Goal: Information Seeking & Learning: Learn about a topic

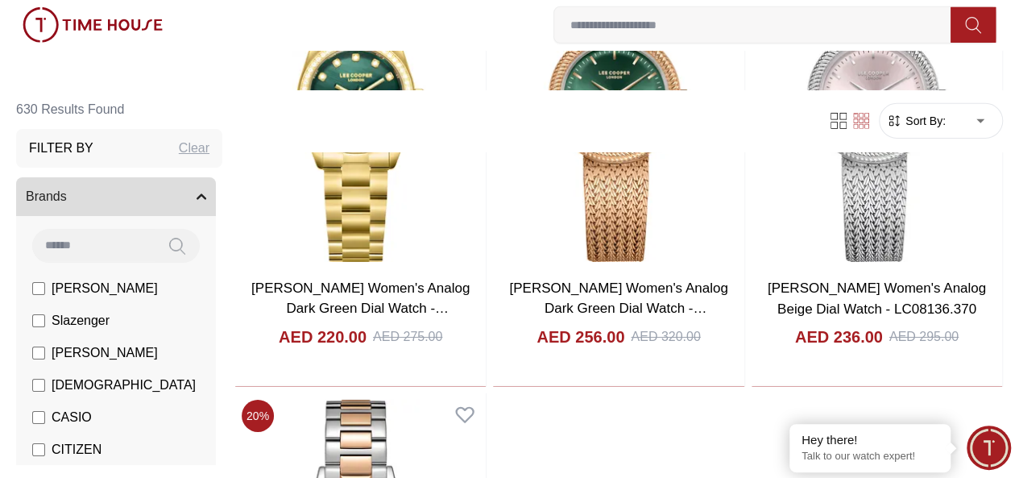
scroll to position [5571, 0]
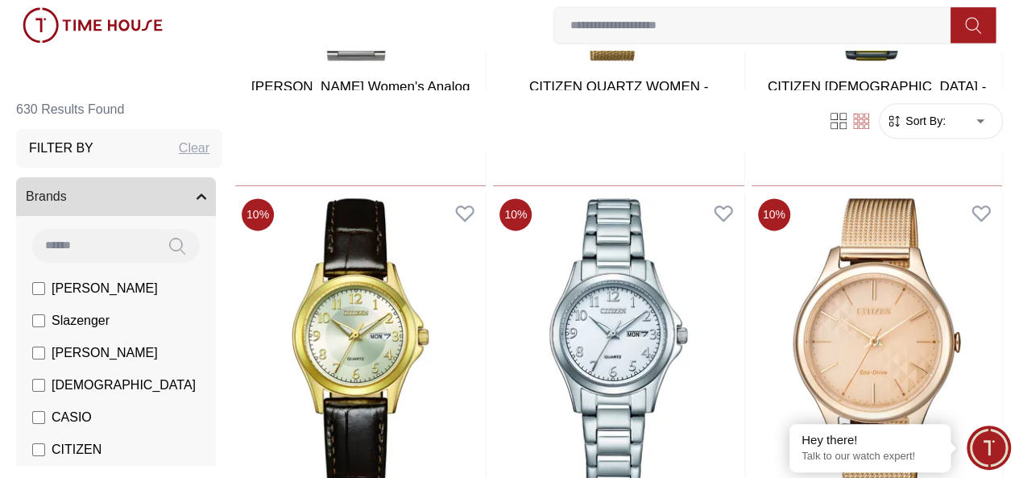
scroll to position [3799, 0]
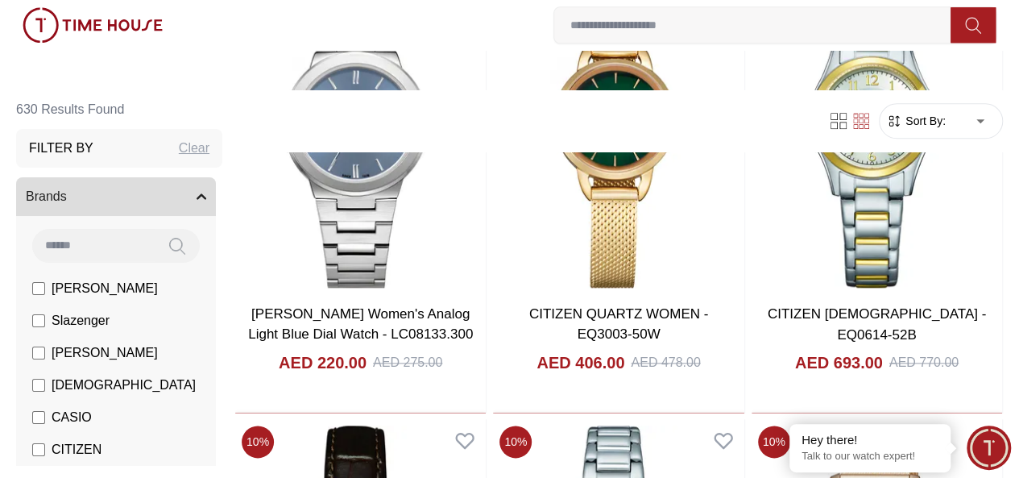
click at [0, 0] on img at bounding box center [0, 0] width 0 height 0
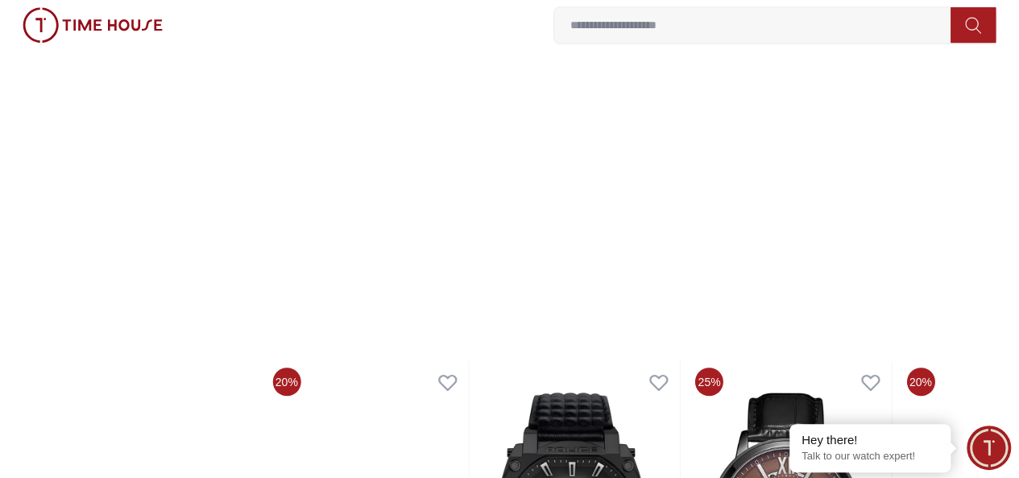
scroll to position [322, 0]
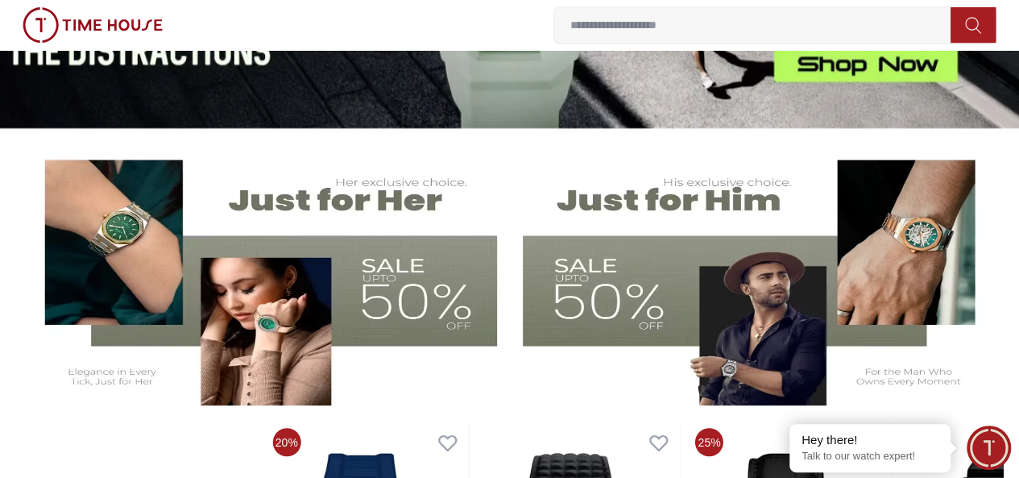
click at [668, 205] on img at bounding box center [758, 275] width 471 height 262
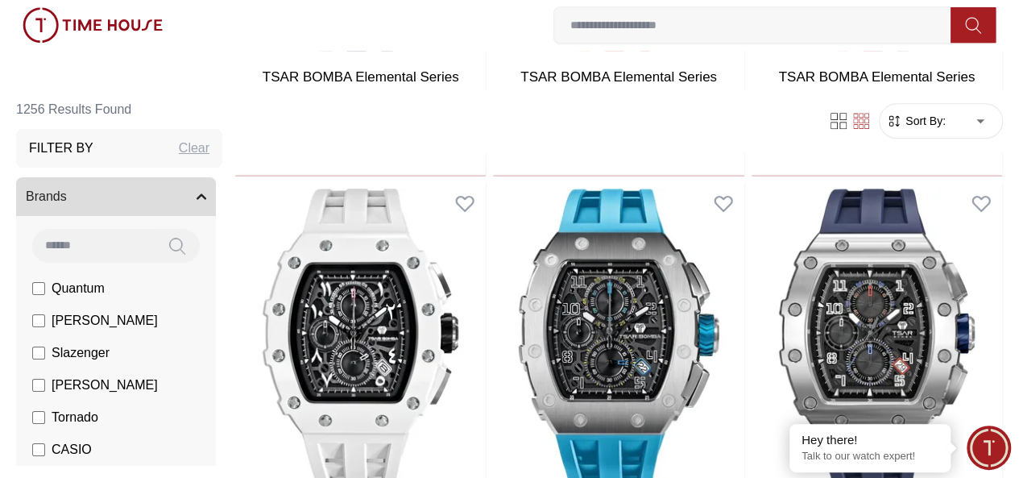
scroll to position [564, 0]
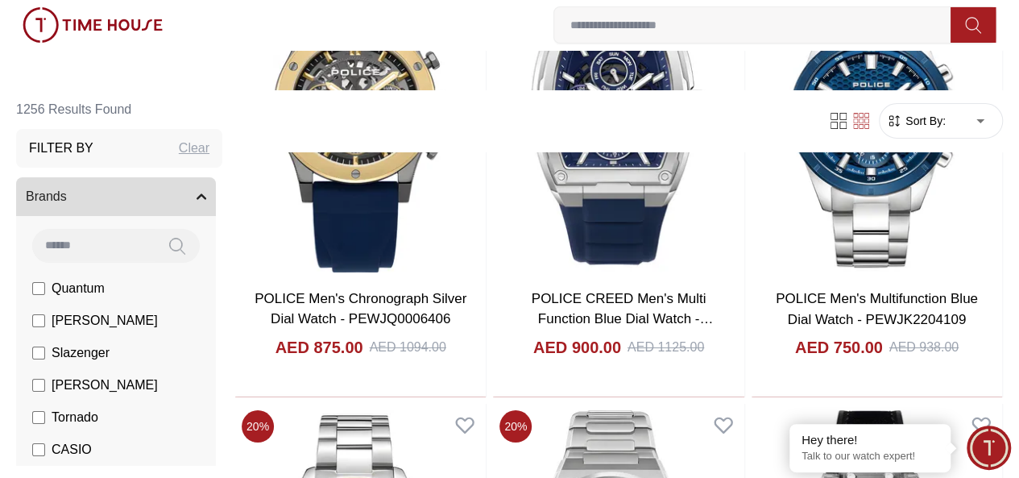
scroll to position [2899, 0]
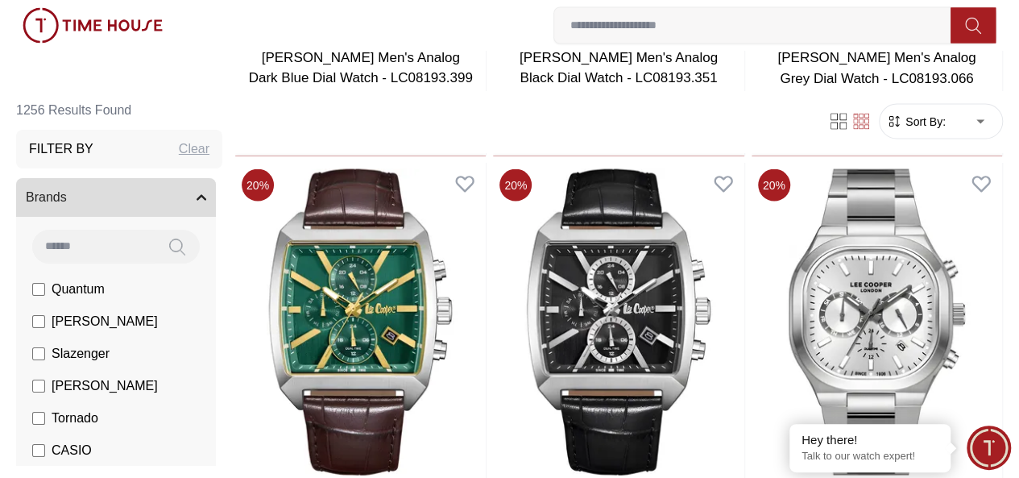
scroll to position [7731, 0]
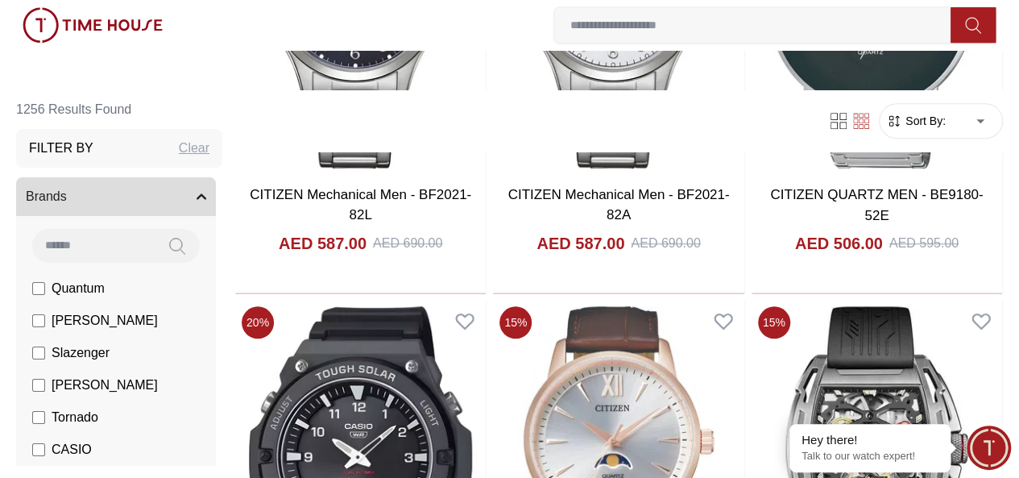
scroll to position [9744, 0]
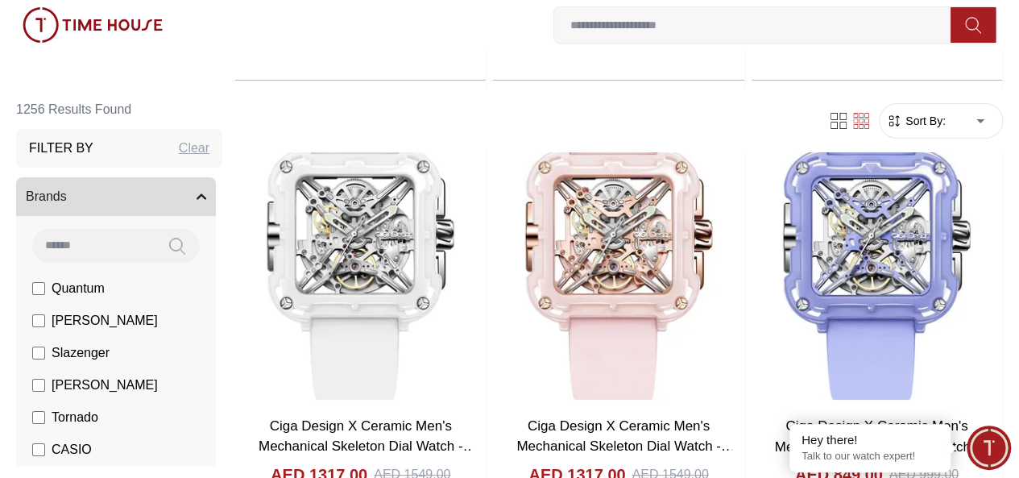
scroll to position [12241, 0]
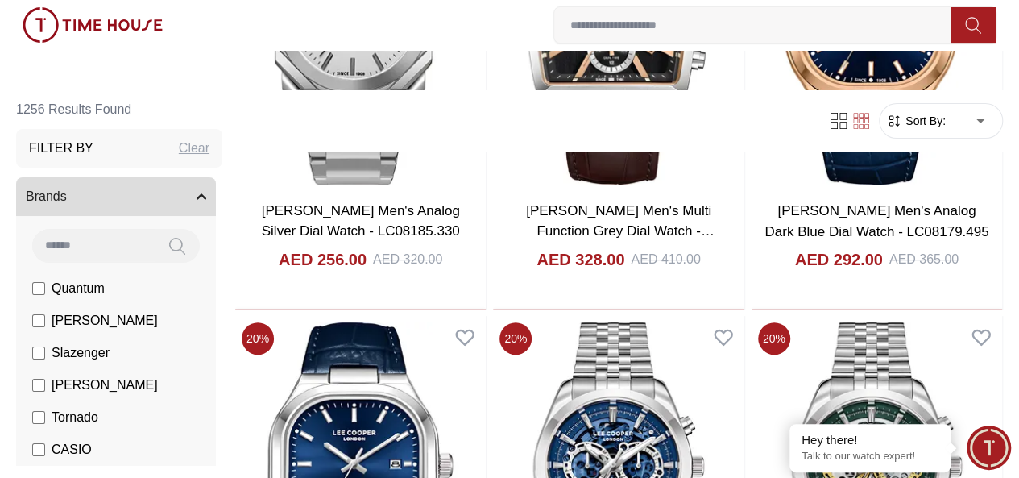
scroll to position [15462, 0]
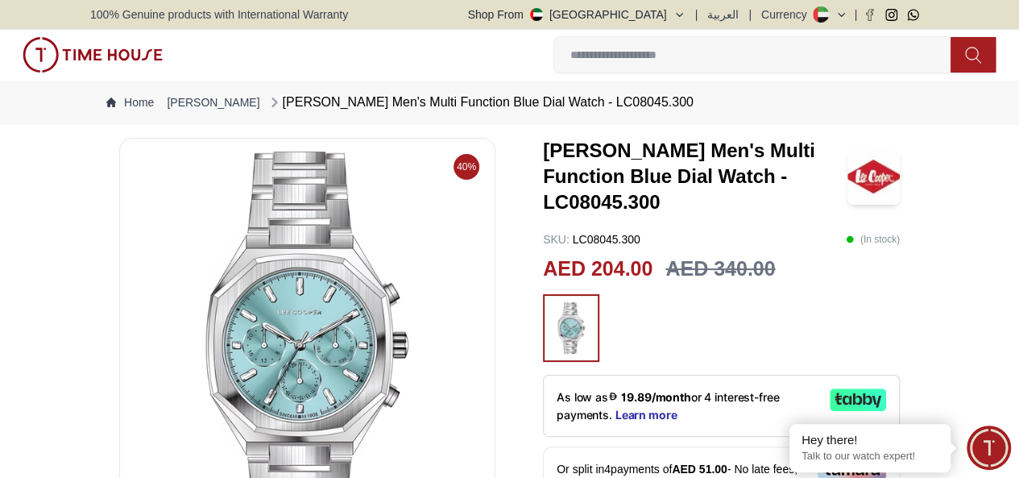
click at [601, 165] on h3 "[PERSON_NAME] Men's Multi Function Blue Dial Watch - LC08045.300" at bounding box center [695, 176] width 304 height 77
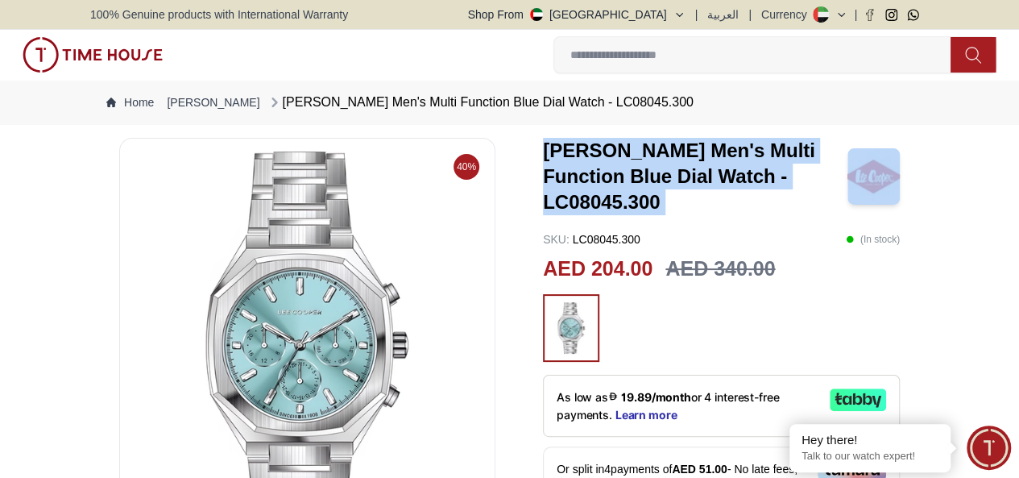
click at [601, 165] on h3 "[PERSON_NAME] Men's Multi Function Blue Dial Watch - LC08045.300" at bounding box center [695, 176] width 304 height 77
copy h3 "[PERSON_NAME] Men's Multi Function Blue Dial Watch - LC08045.300"
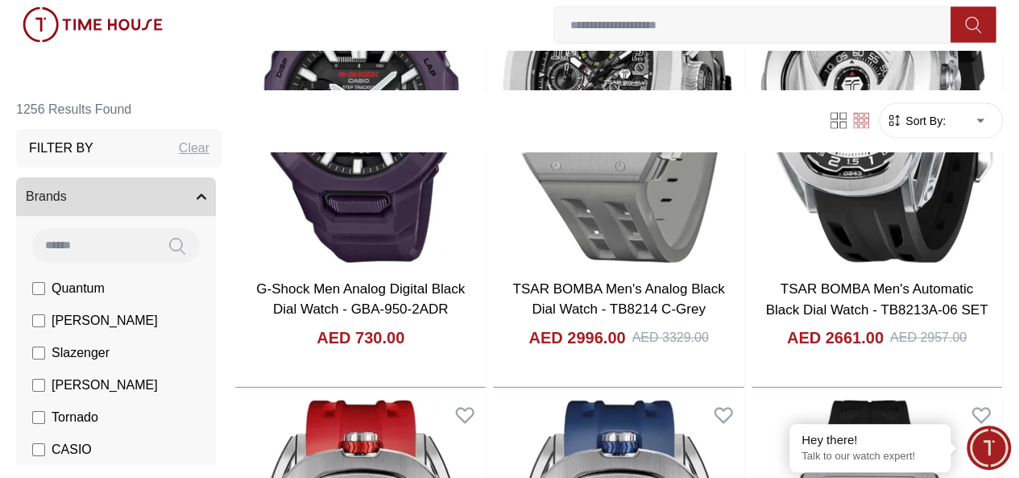
scroll to position [16565, 0]
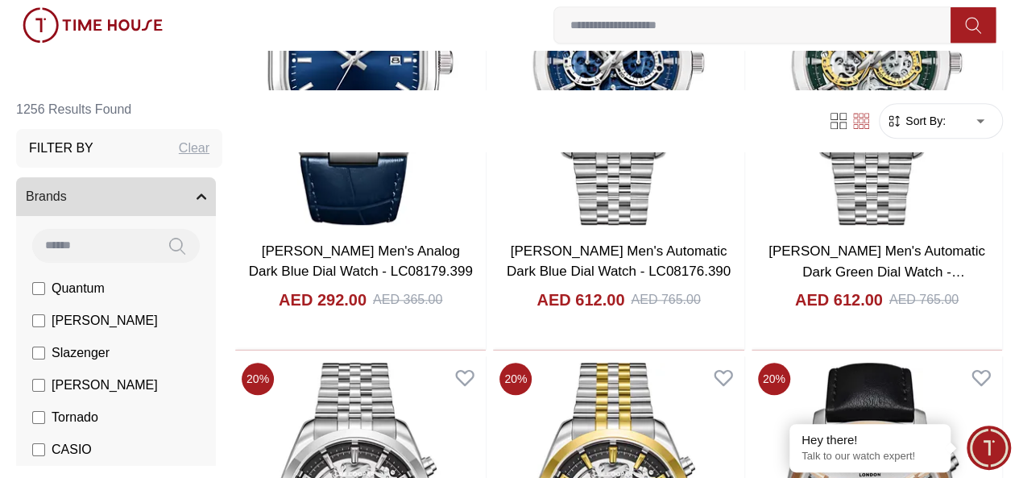
scroll to position [16081, 0]
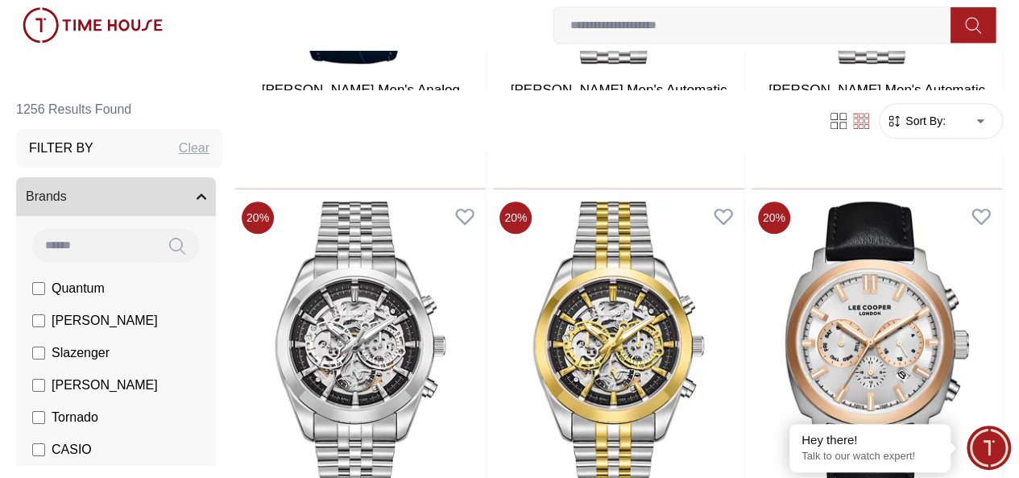
scroll to position [16162, 0]
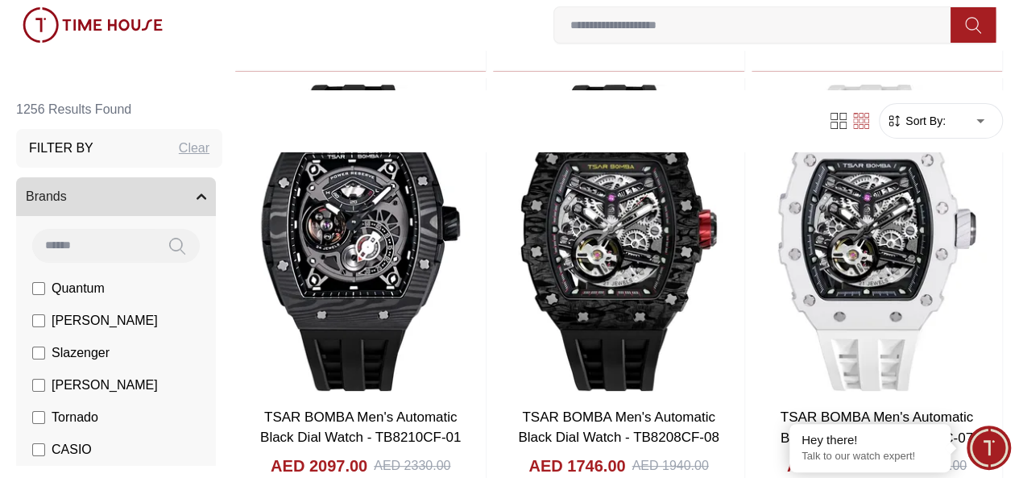
scroll to position [18593, 0]
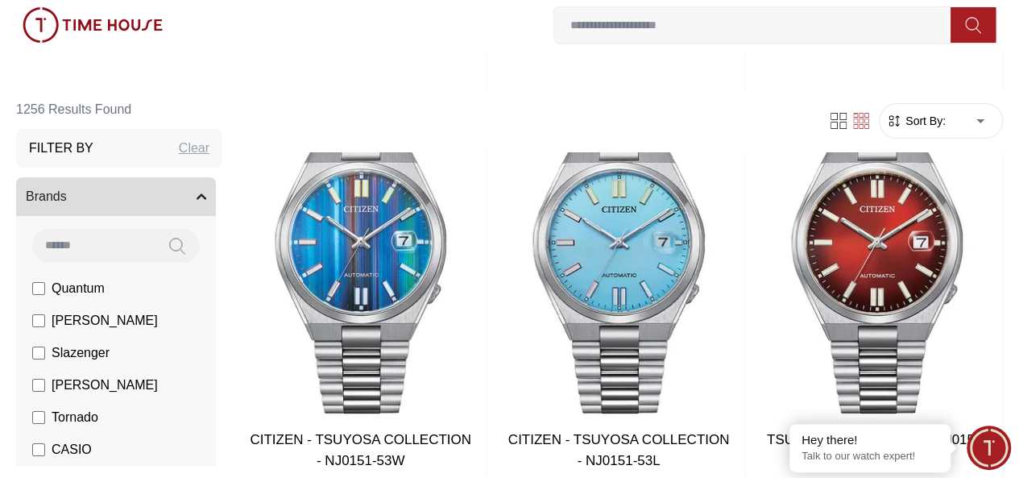
scroll to position [21558, 0]
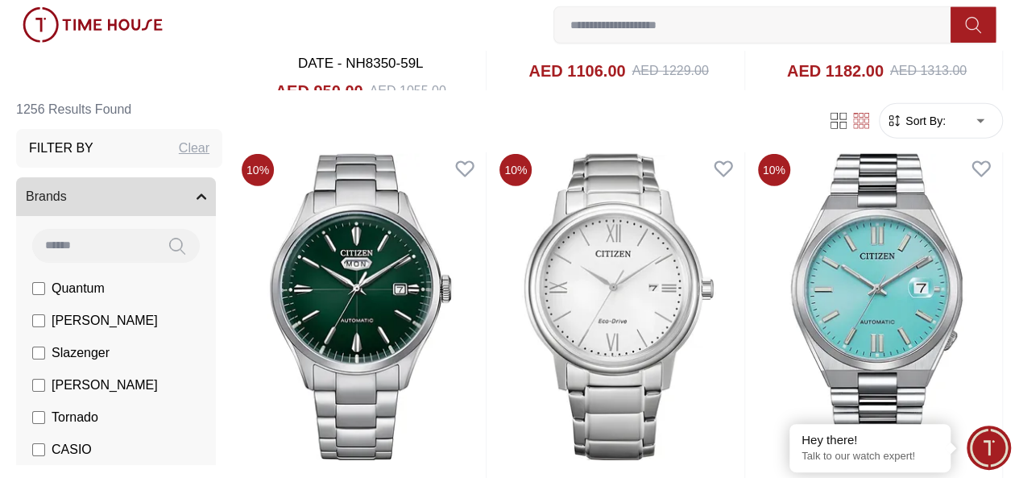
scroll to position [23997, 0]
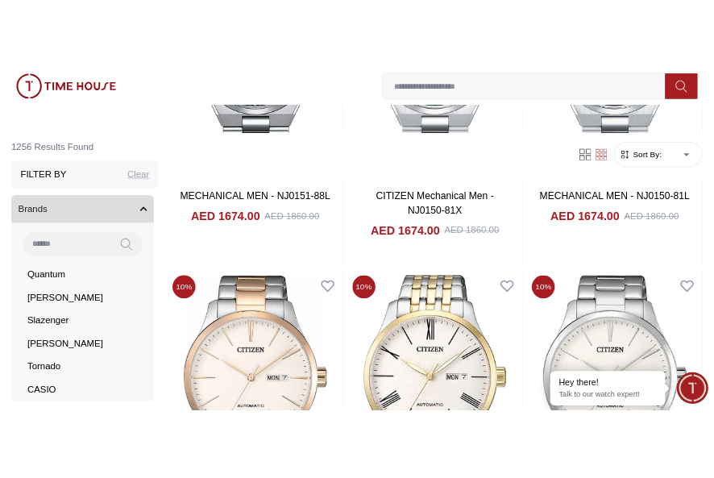
scroll to position [23243, 0]
